Goal: Task Accomplishment & Management: Manage account settings

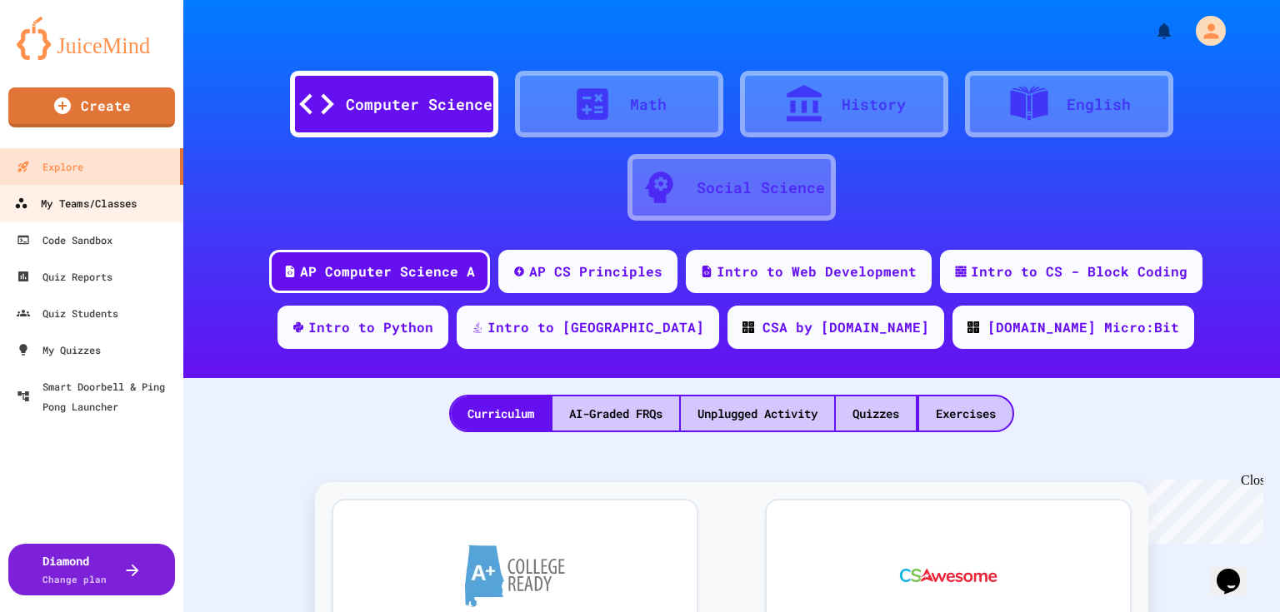
click at [128, 201] on div "My Teams/Classes" at bounding box center [75, 203] width 122 height 21
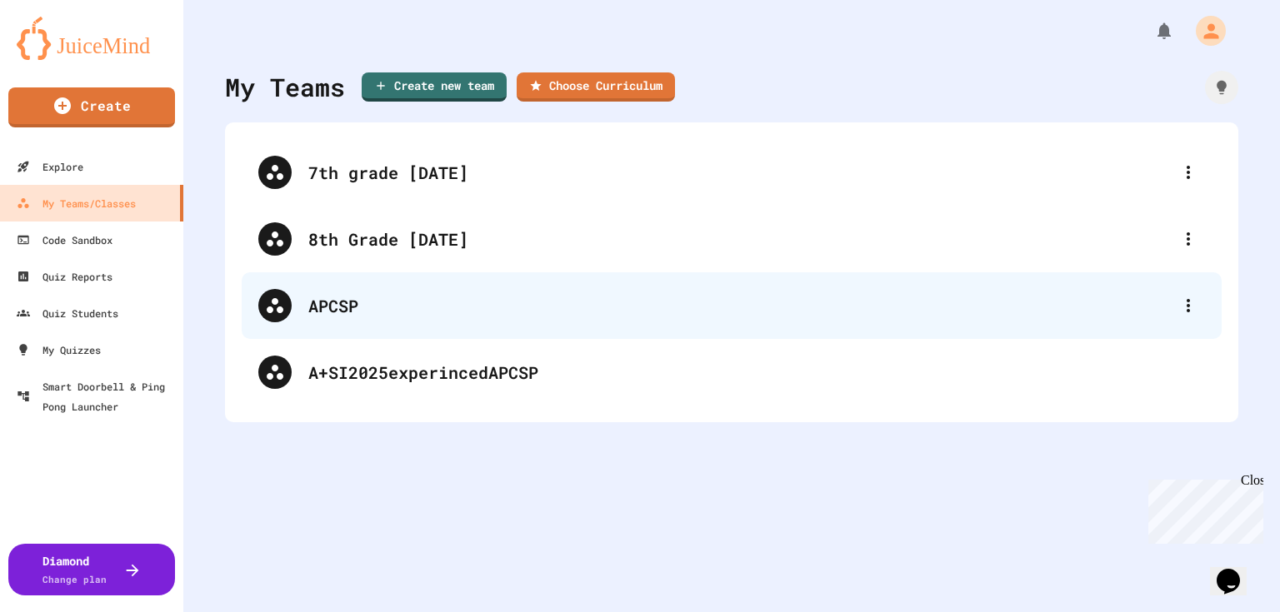
click at [359, 302] on div "APCSP" at bounding box center [739, 305] width 863 height 25
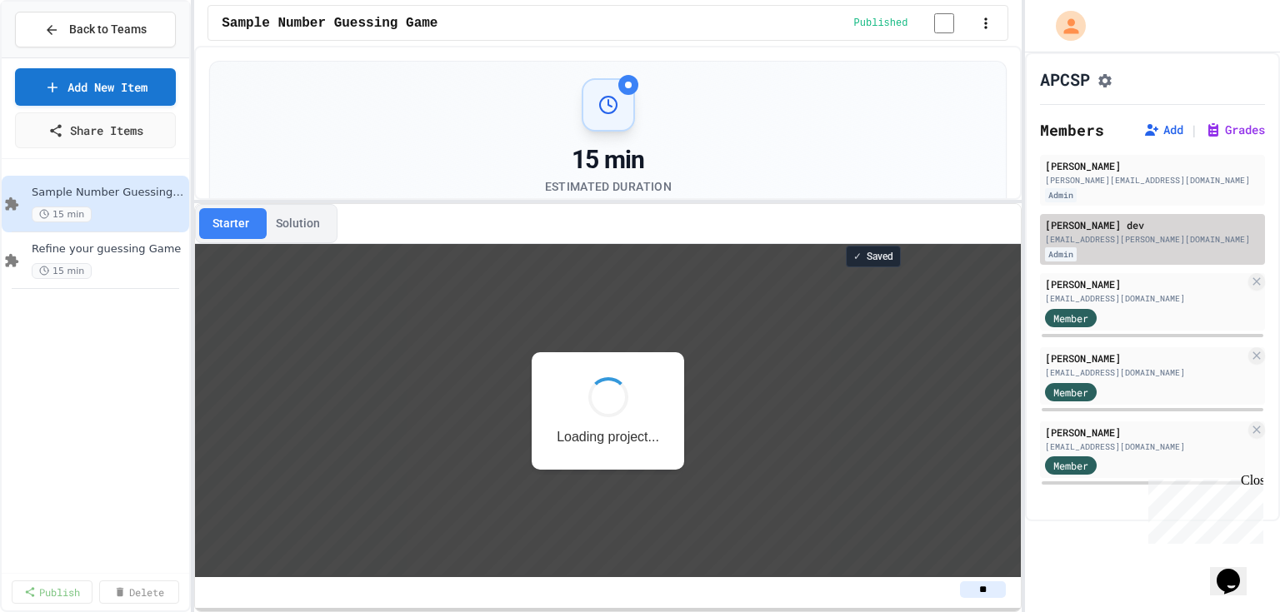
scroll to position [1, 0]
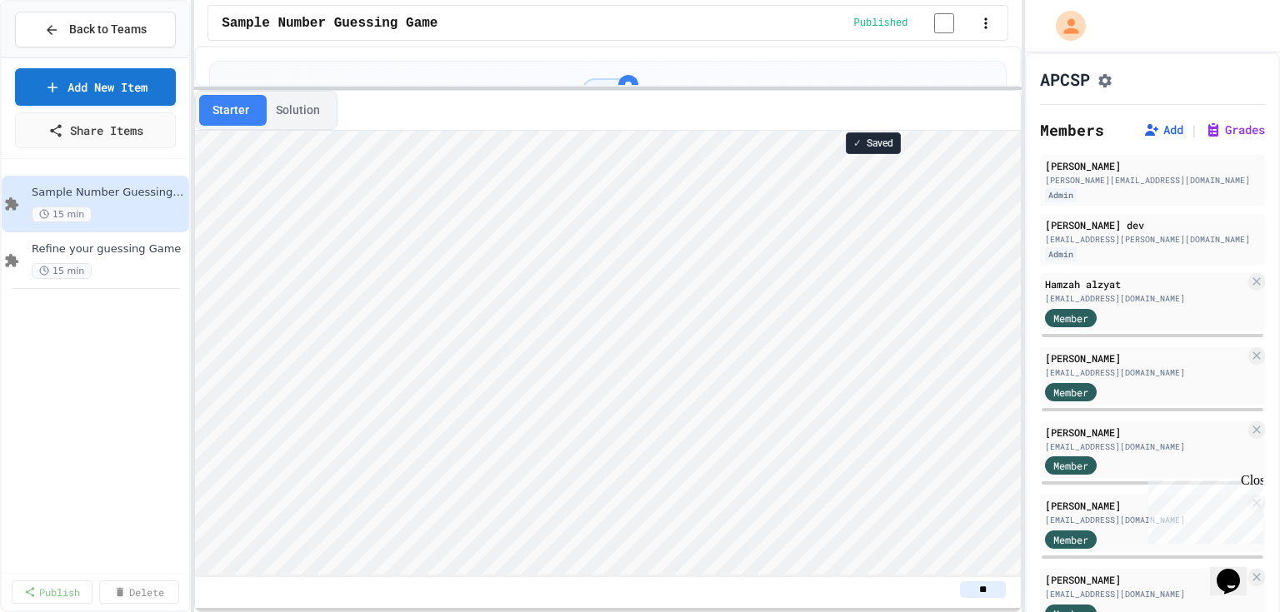
click at [616, 90] on div at bounding box center [607, 88] width 827 height 3
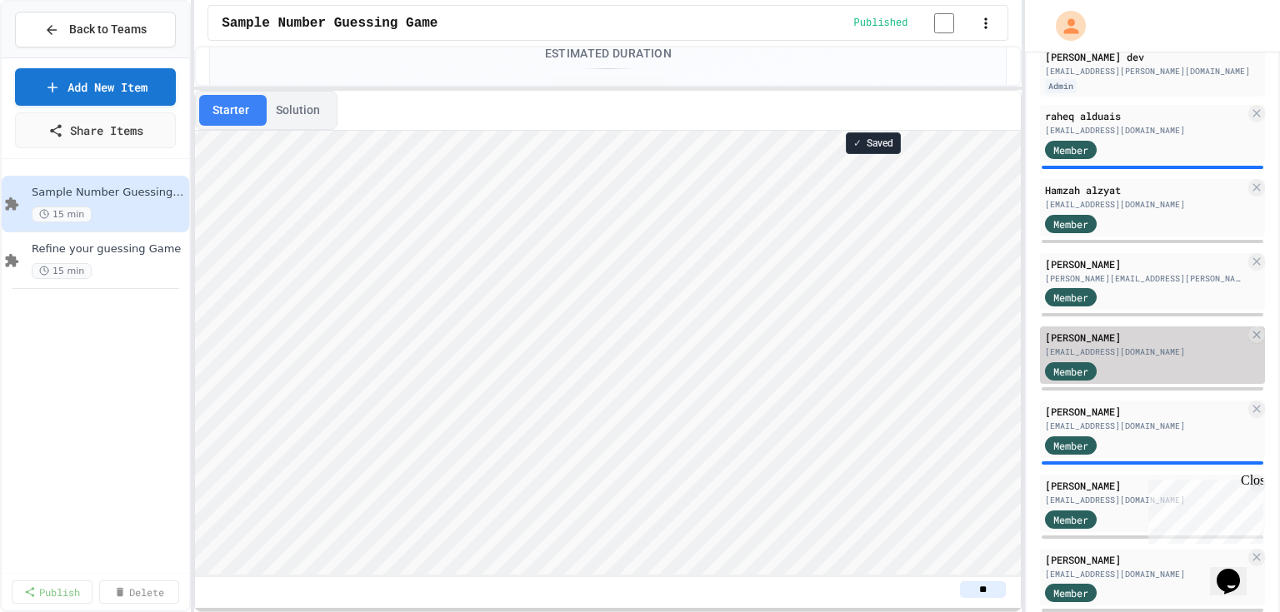
scroll to position [200, 0]
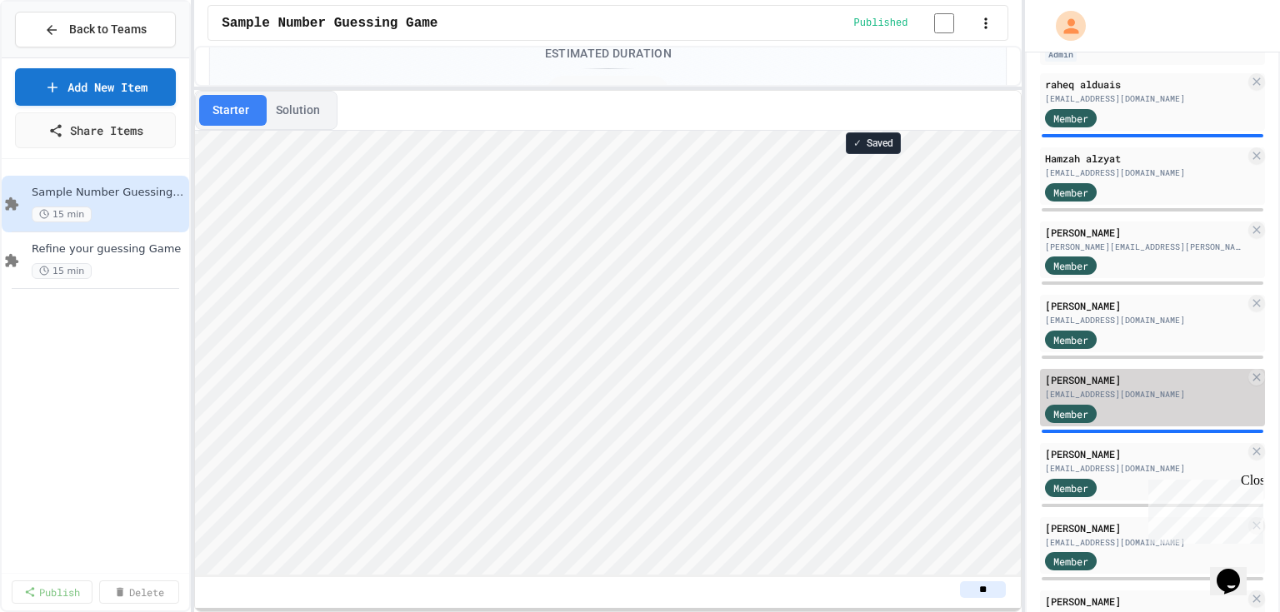
click at [1180, 387] on div "[PERSON_NAME]" at bounding box center [1145, 379] width 200 height 15
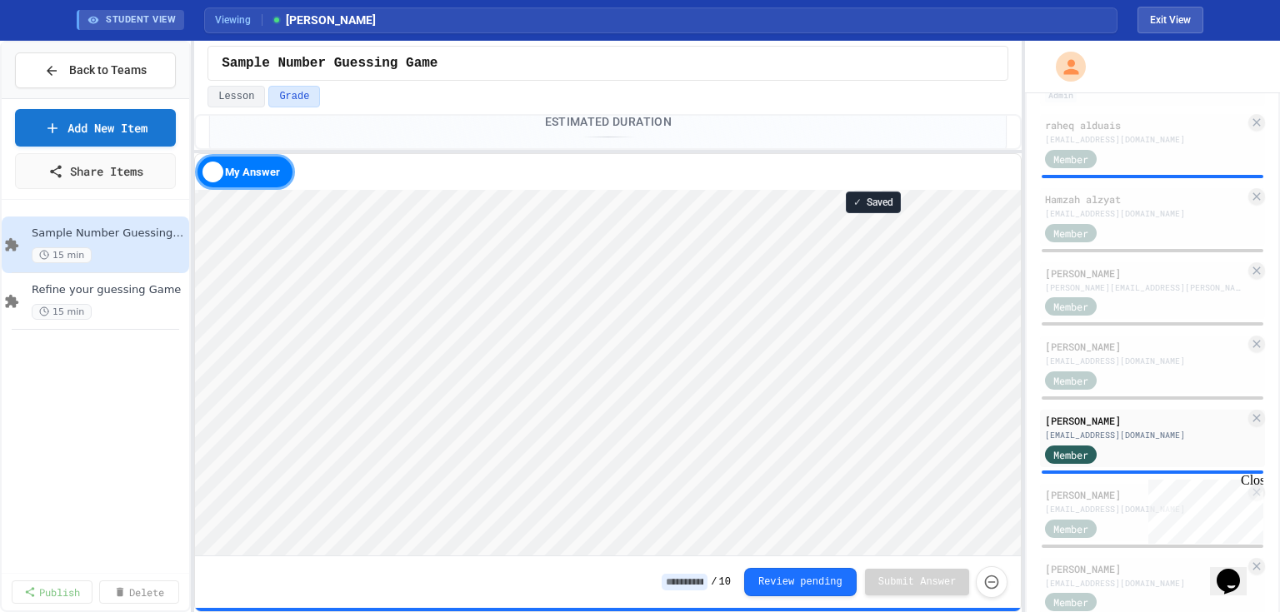
click at [1257, 486] on div "Close" at bounding box center [1250, 483] width 21 height 21
click at [589, 148] on div at bounding box center [607, 149] width 827 height 3
type textarea "*"
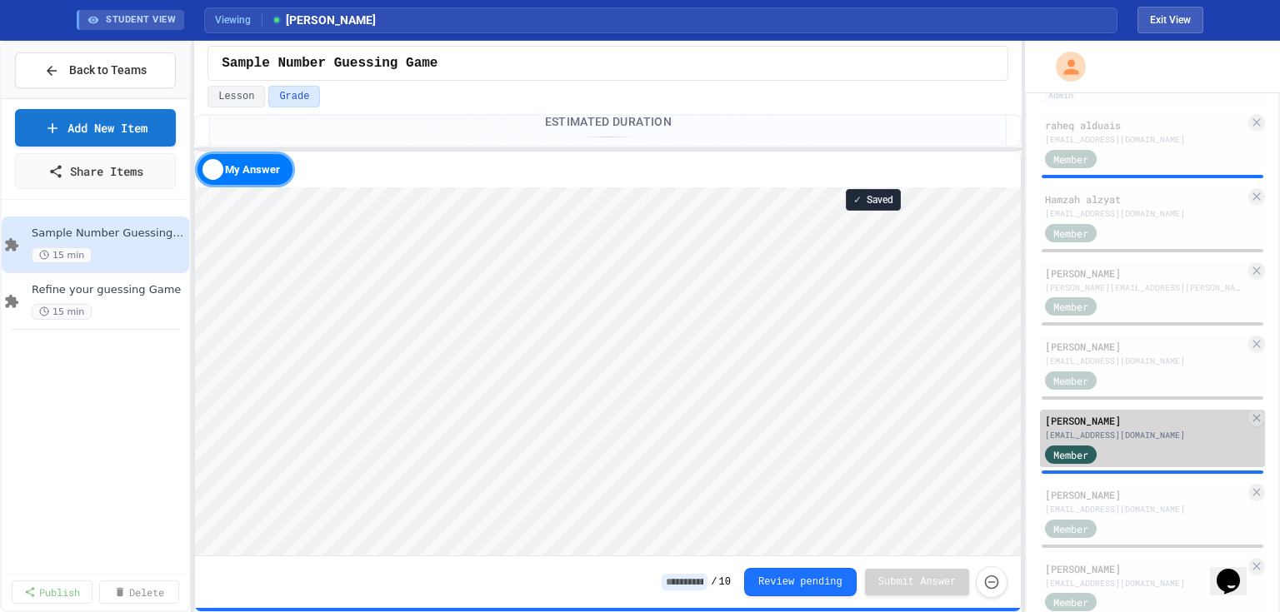
click at [1149, 442] on div "[EMAIL_ADDRESS][DOMAIN_NAME]" at bounding box center [1145, 435] width 200 height 12
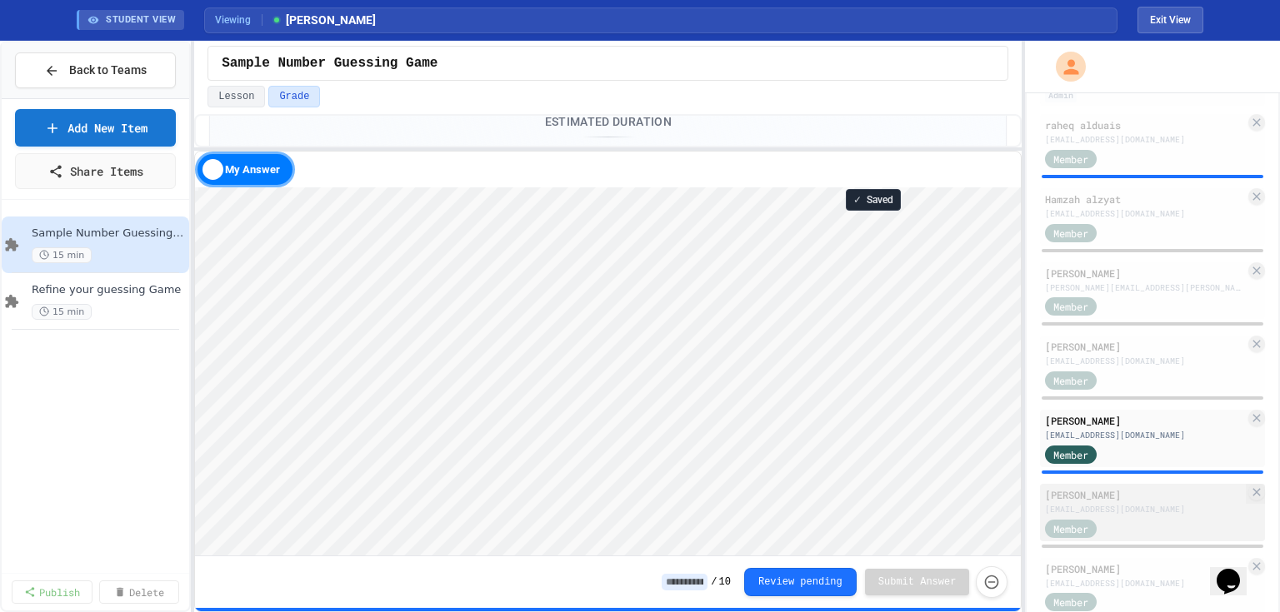
click at [1137, 502] on div "[PERSON_NAME]" at bounding box center [1145, 494] width 200 height 15
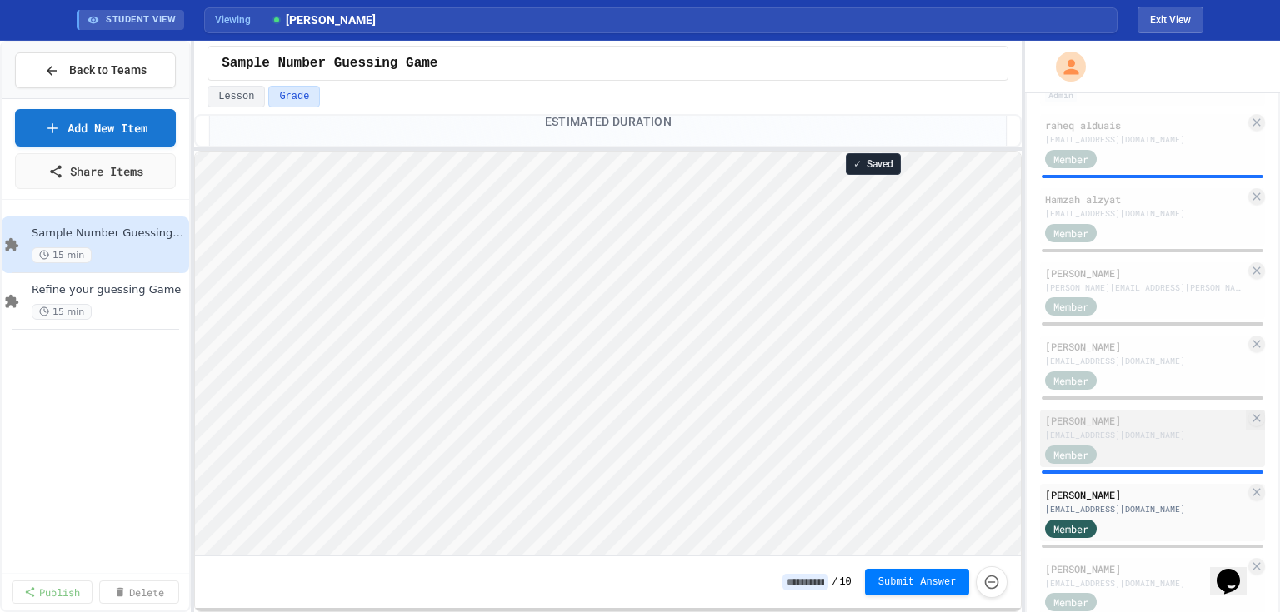
click at [1110, 442] on div "[EMAIL_ADDRESS][DOMAIN_NAME]" at bounding box center [1145, 435] width 200 height 12
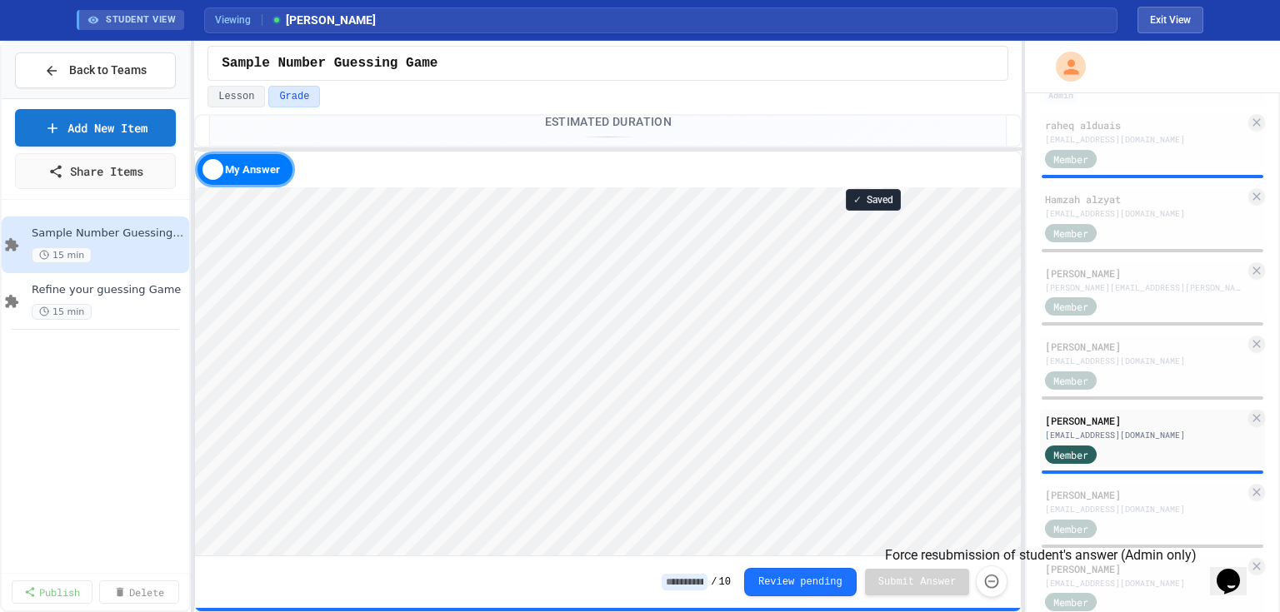
click at [990, 583] on icon "Force resubmission of student's answer (Admin only)" at bounding box center [991, 581] width 17 height 17
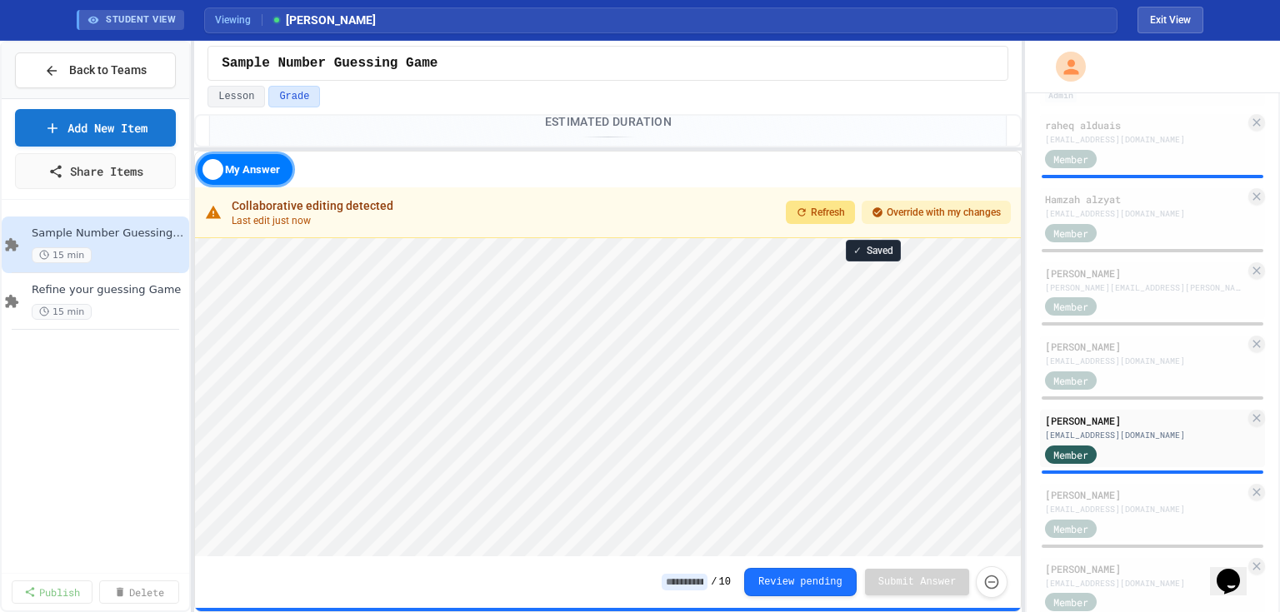
click at [819, 207] on span "Refresh" at bounding box center [828, 212] width 34 height 13
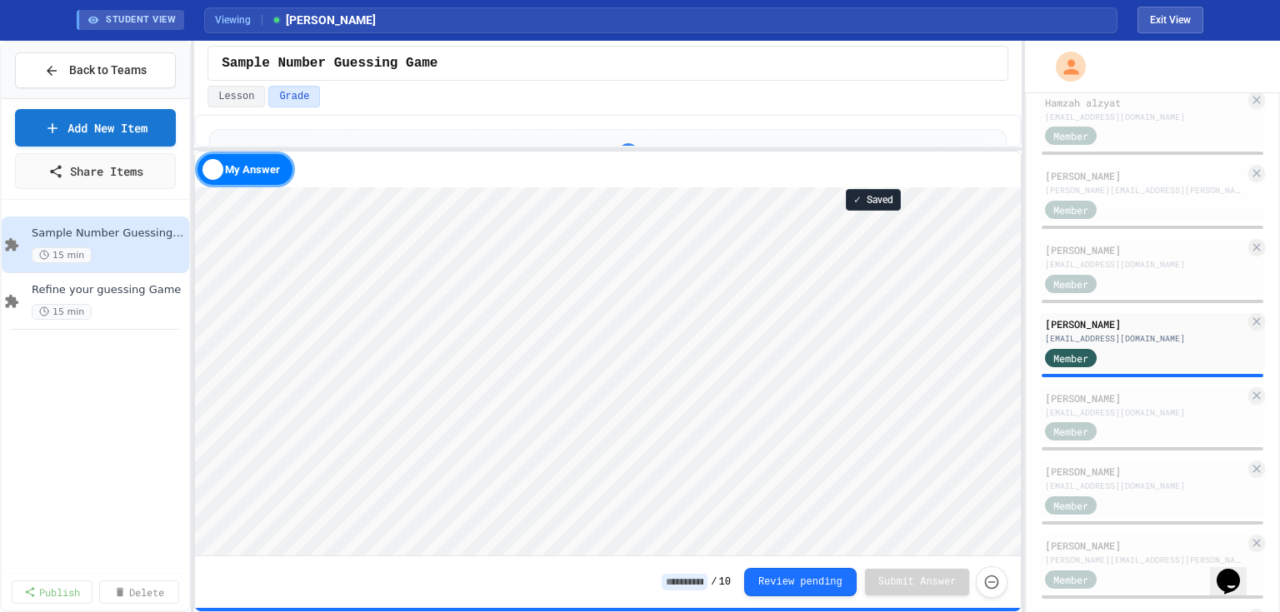
scroll to position [400, 0]
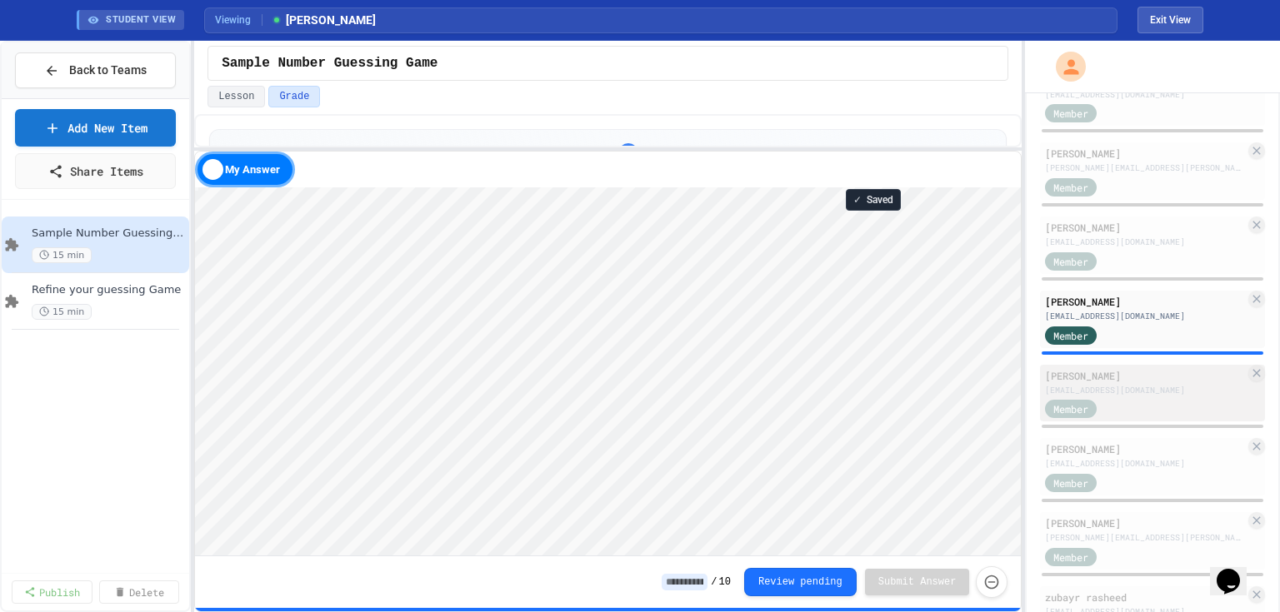
click at [1163, 389] on div "[EMAIL_ADDRESS][DOMAIN_NAME]" at bounding box center [1145, 390] width 200 height 12
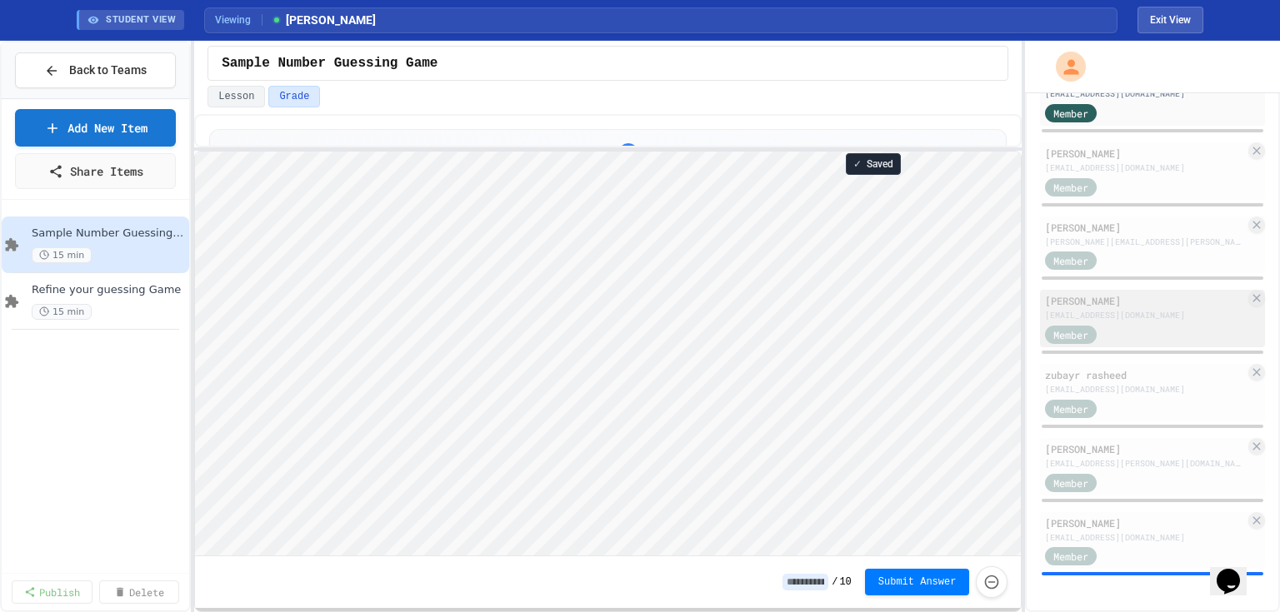
scroll to position [781, 0]
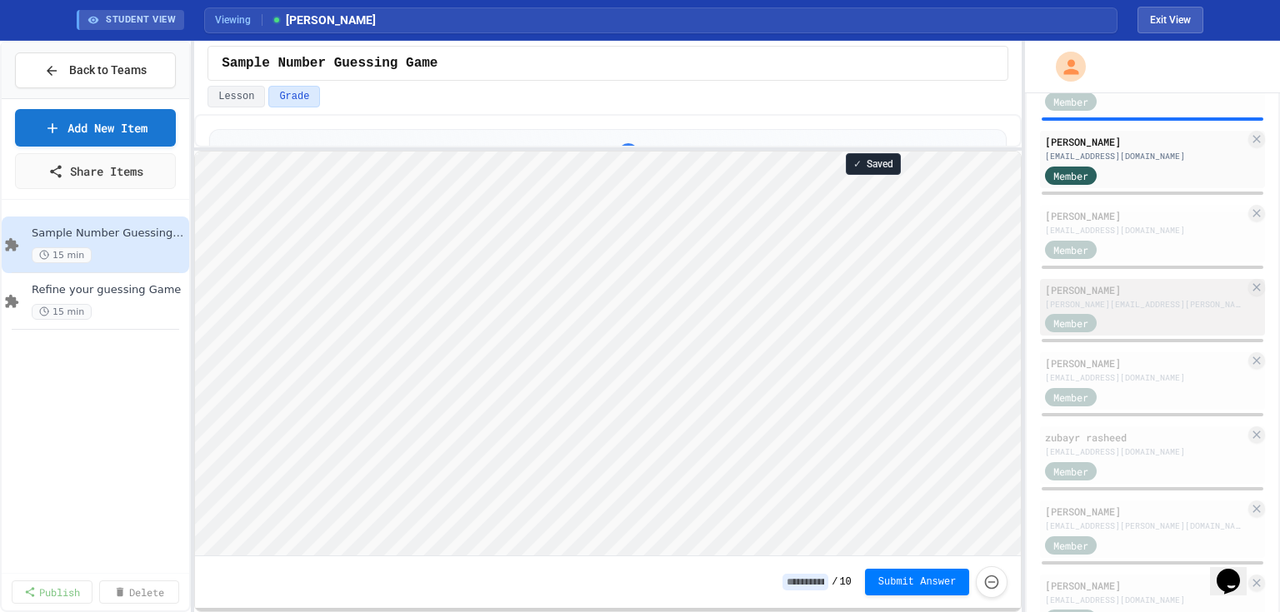
click at [1125, 303] on div "[PERSON_NAME][EMAIL_ADDRESS][PERSON_NAME][DOMAIN_NAME]" at bounding box center [1145, 304] width 200 height 12
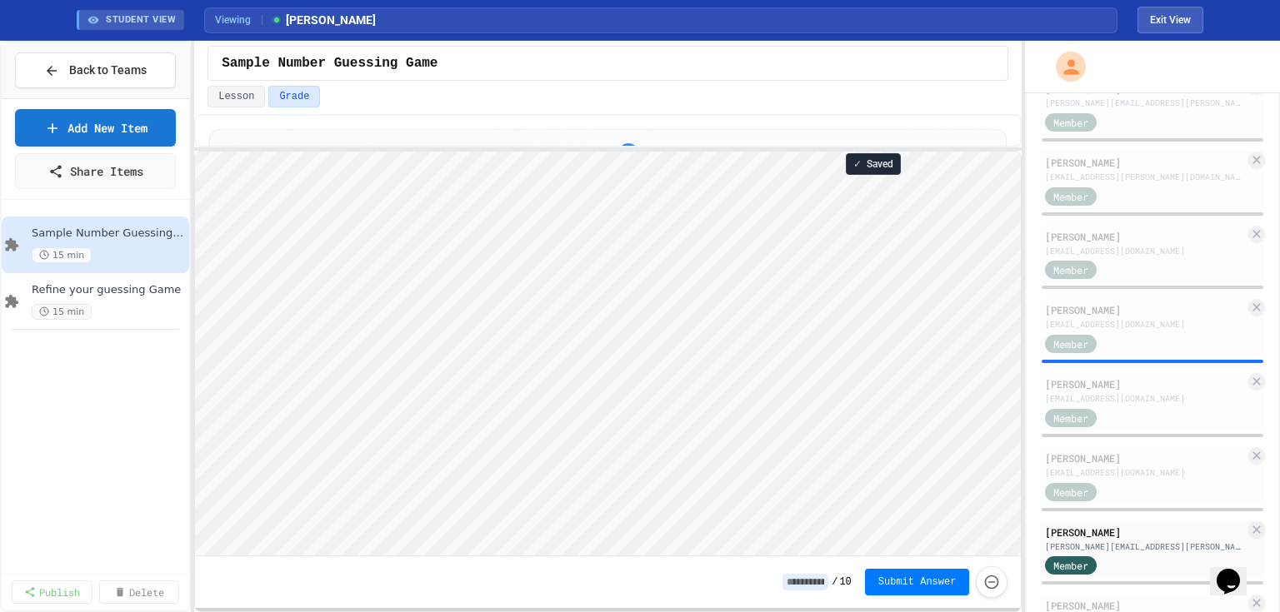
scroll to position [515, 0]
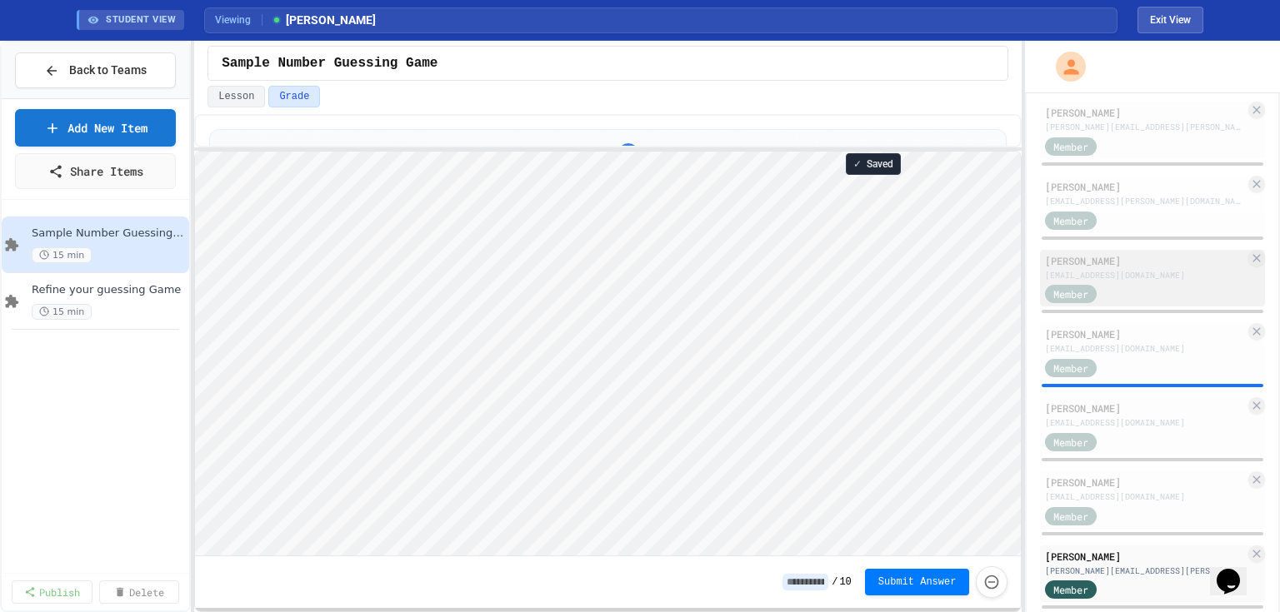
click at [1116, 272] on div "[EMAIL_ADDRESS][DOMAIN_NAME]" at bounding box center [1145, 275] width 200 height 12
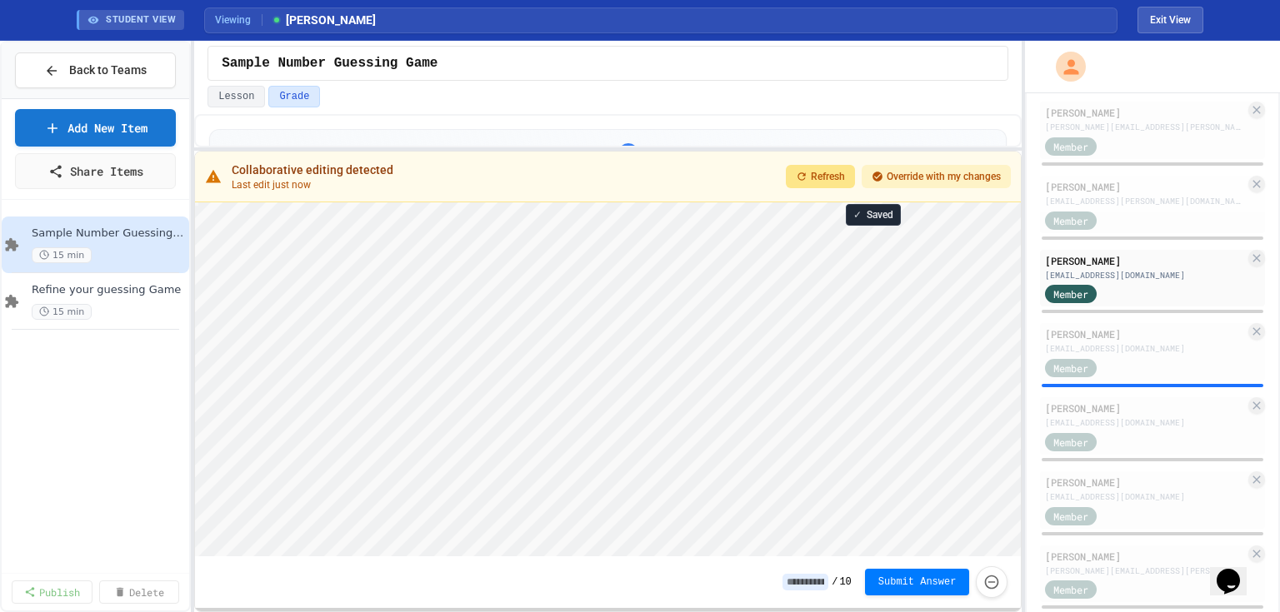
click at [820, 177] on span "Refresh" at bounding box center [828, 176] width 34 height 13
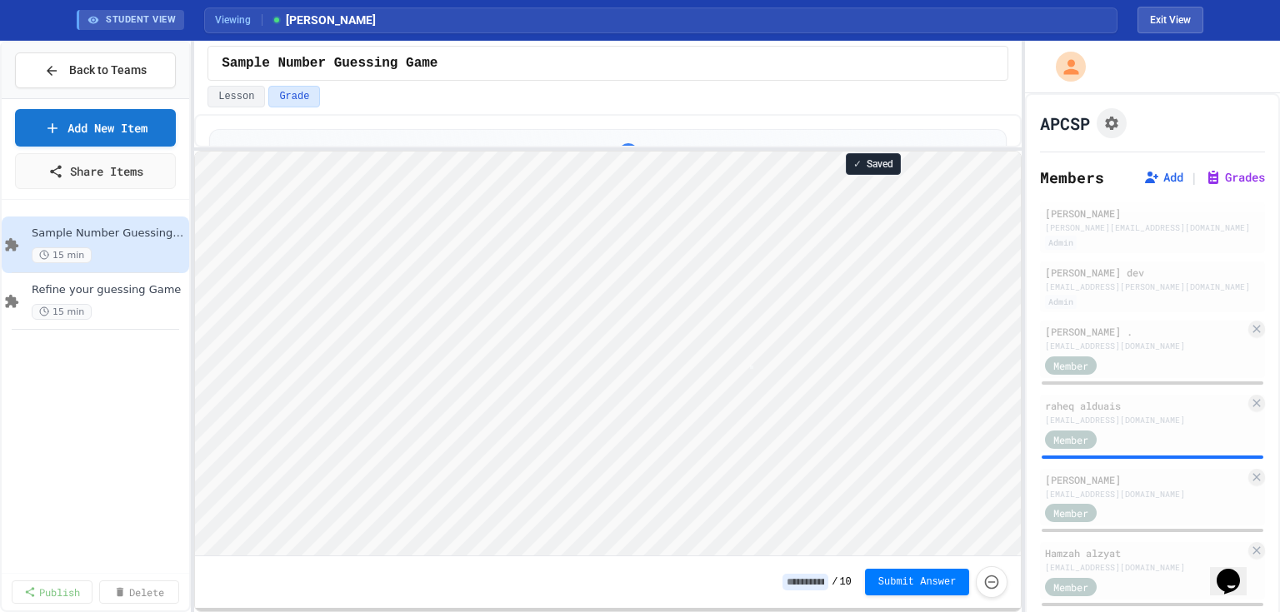
scroll to position [1, 3]
type textarea "*"
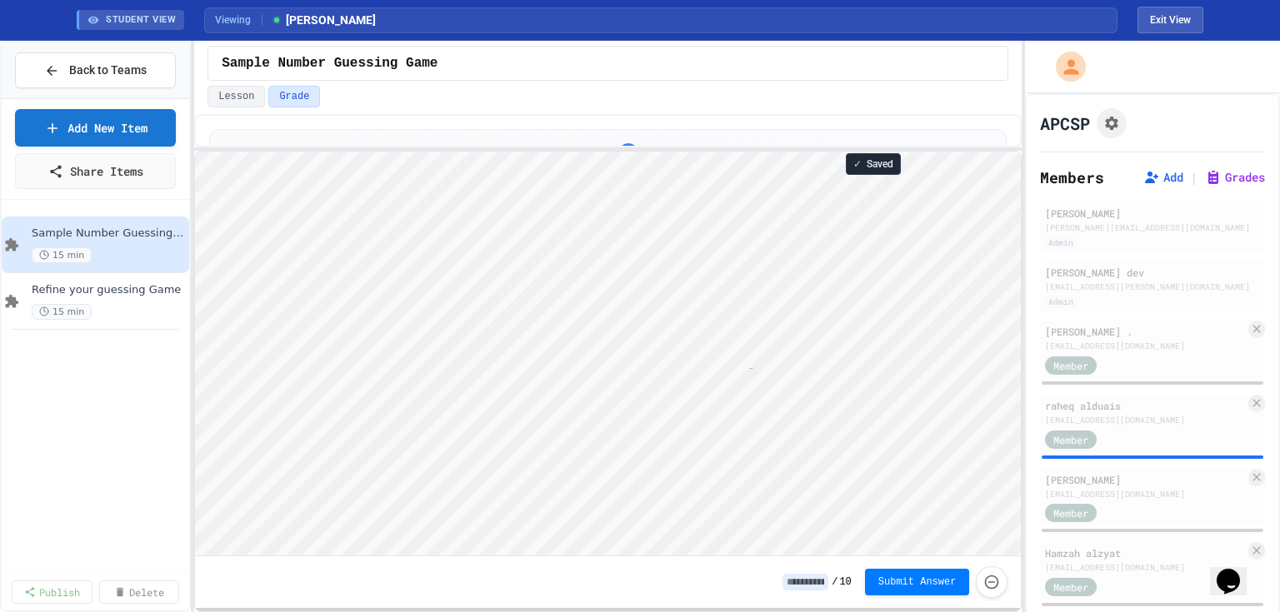
type textarea "*"
type textarea "*********"
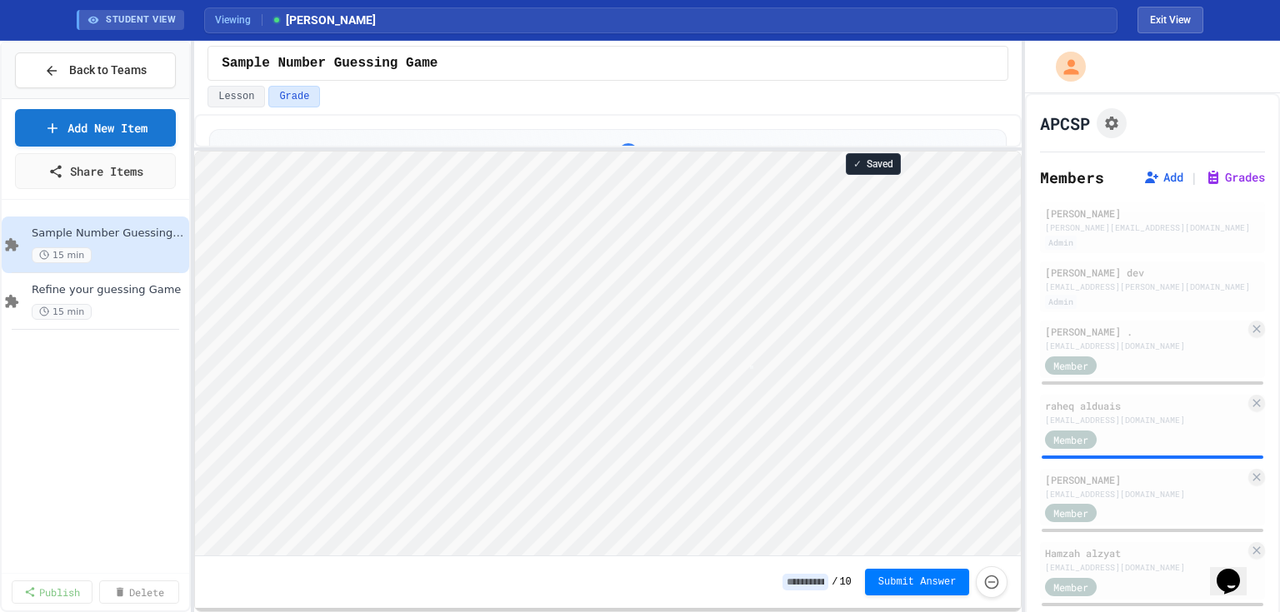
type textarea "*"
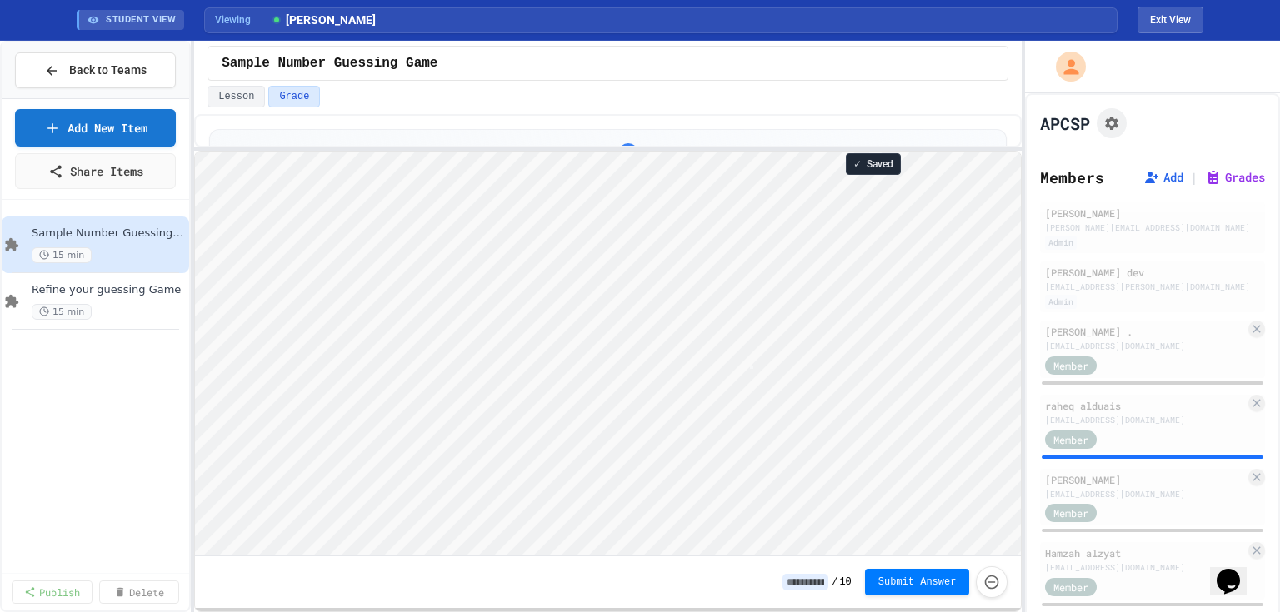
type textarea "*"
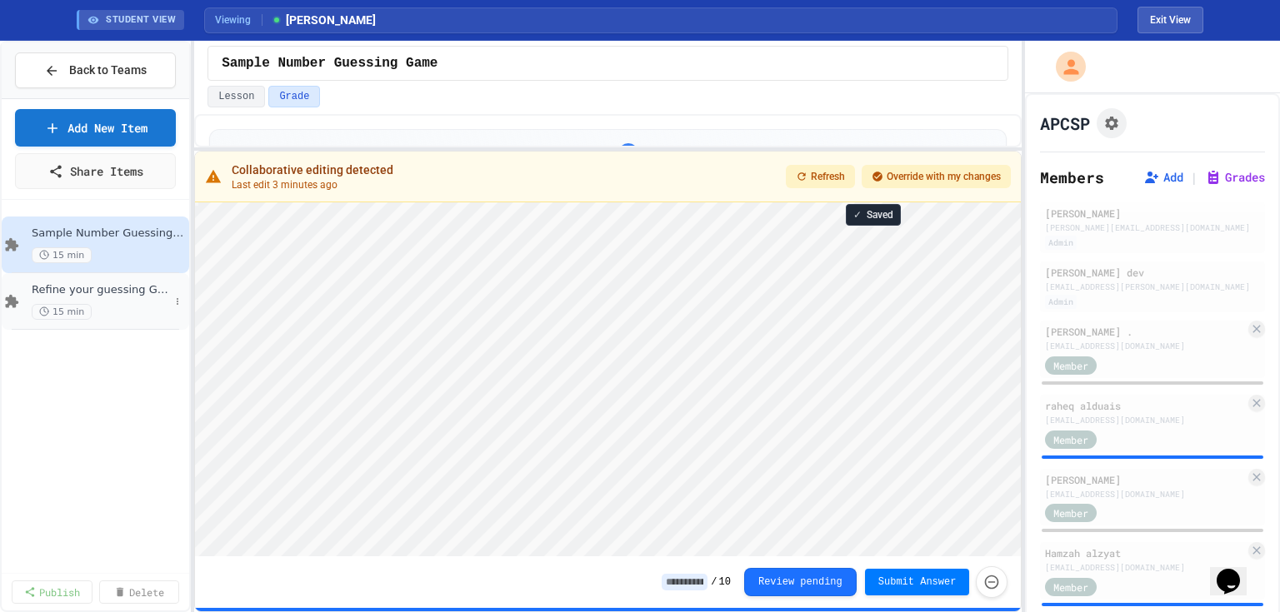
click at [113, 297] on div "Refine your guessing Game 15 min" at bounding box center [100, 301] width 137 height 37
